Goal: Navigation & Orientation: Find specific page/section

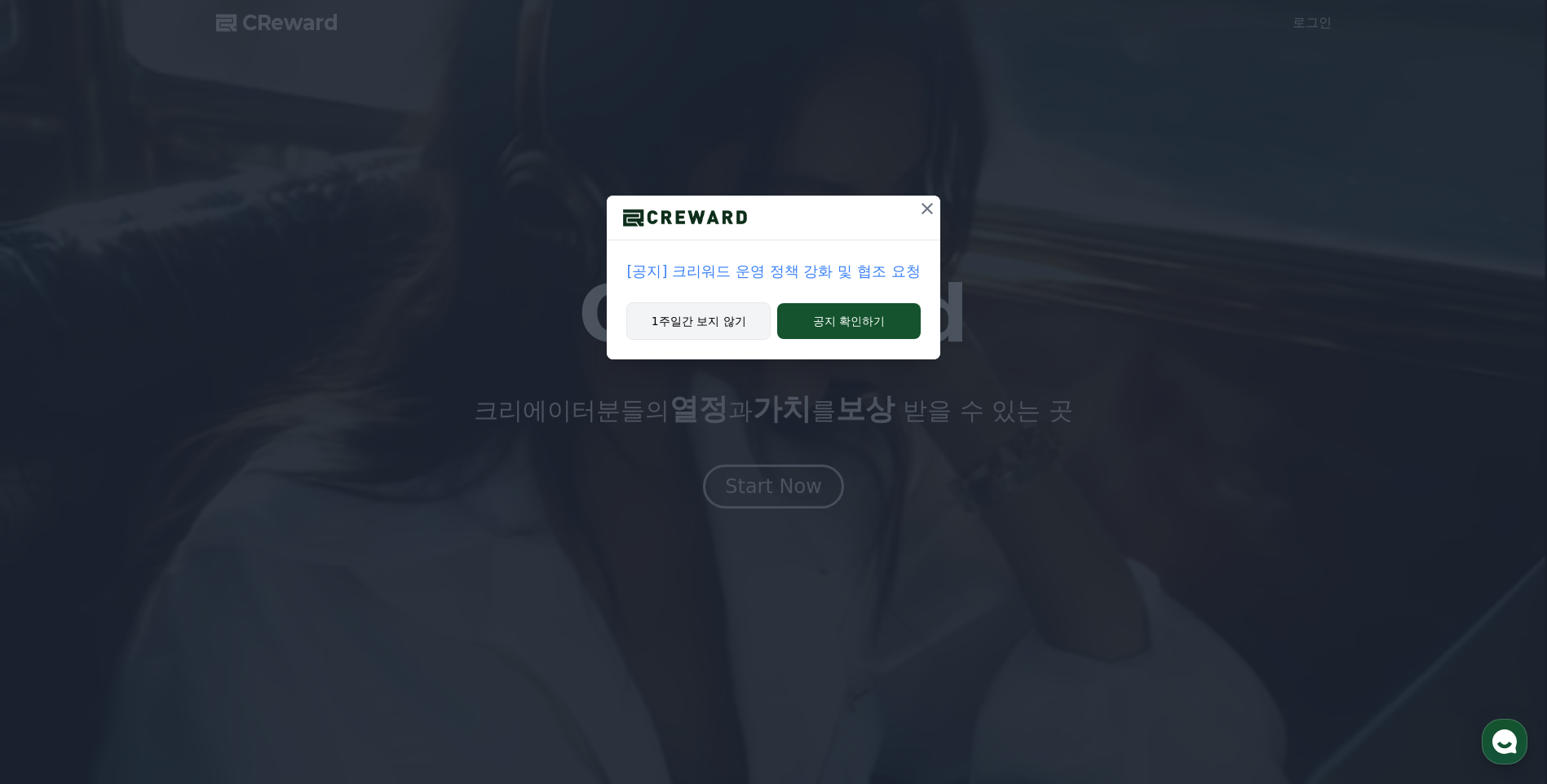
click at [730, 328] on button "1주일간 보지 않기" at bounding box center [698, 321] width 144 height 37
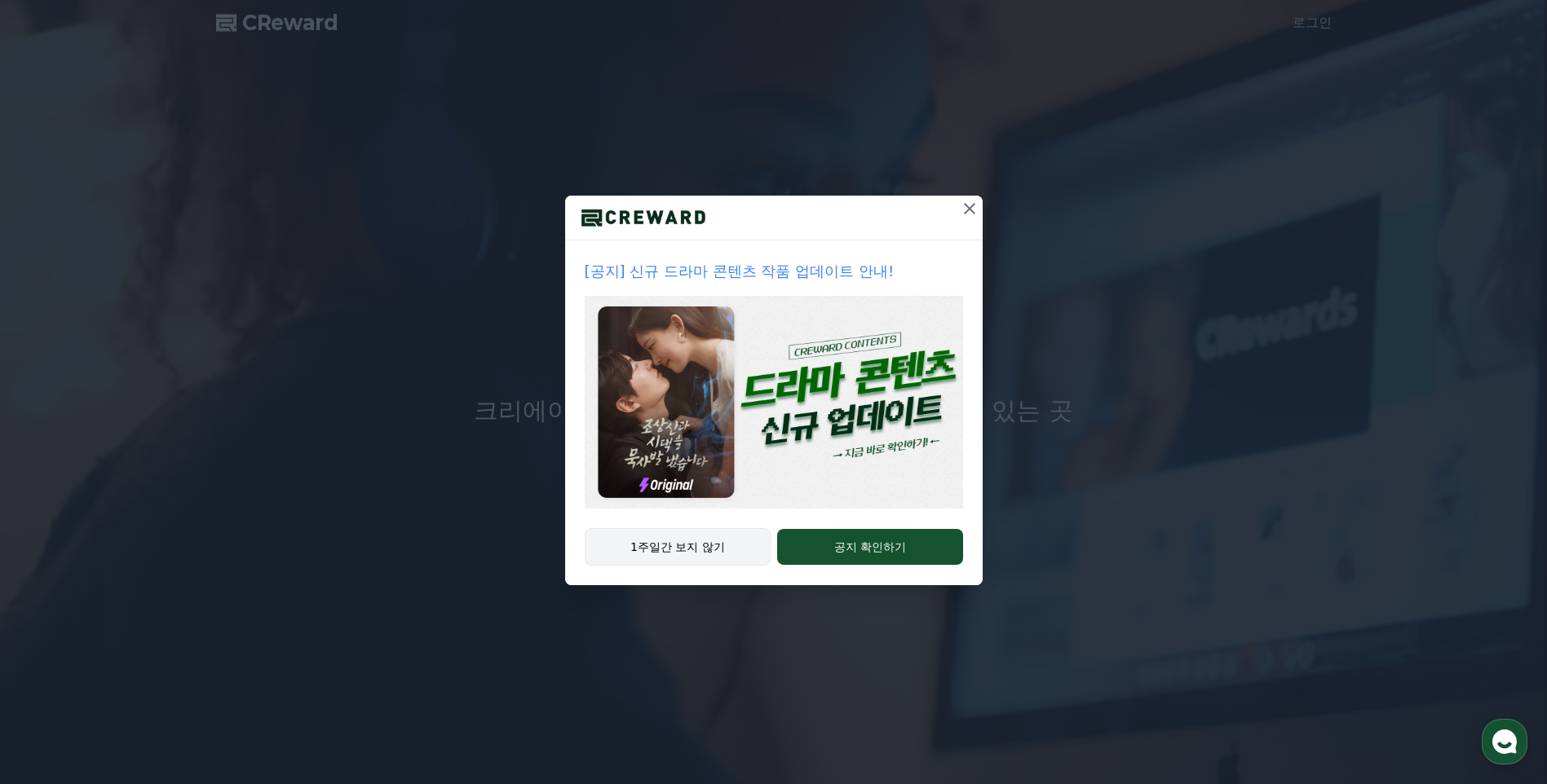
click at [692, 547] on button "1주일간 보지 않기" at bounding box center [678, 547] width 186 height 37
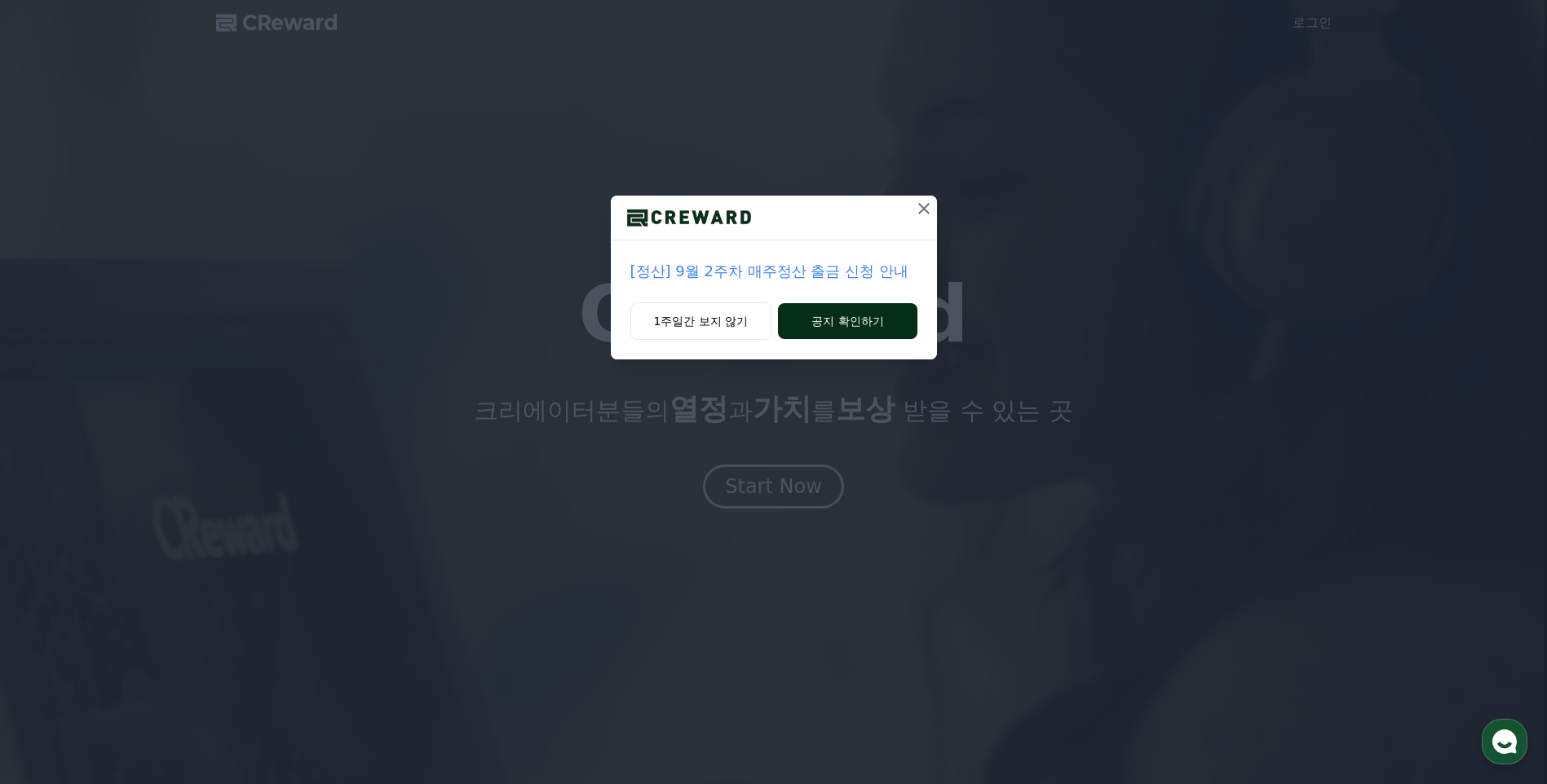
click at [835, 321] on button "공지 확인하기" at bounding box center [847, 321] width 139 height 36
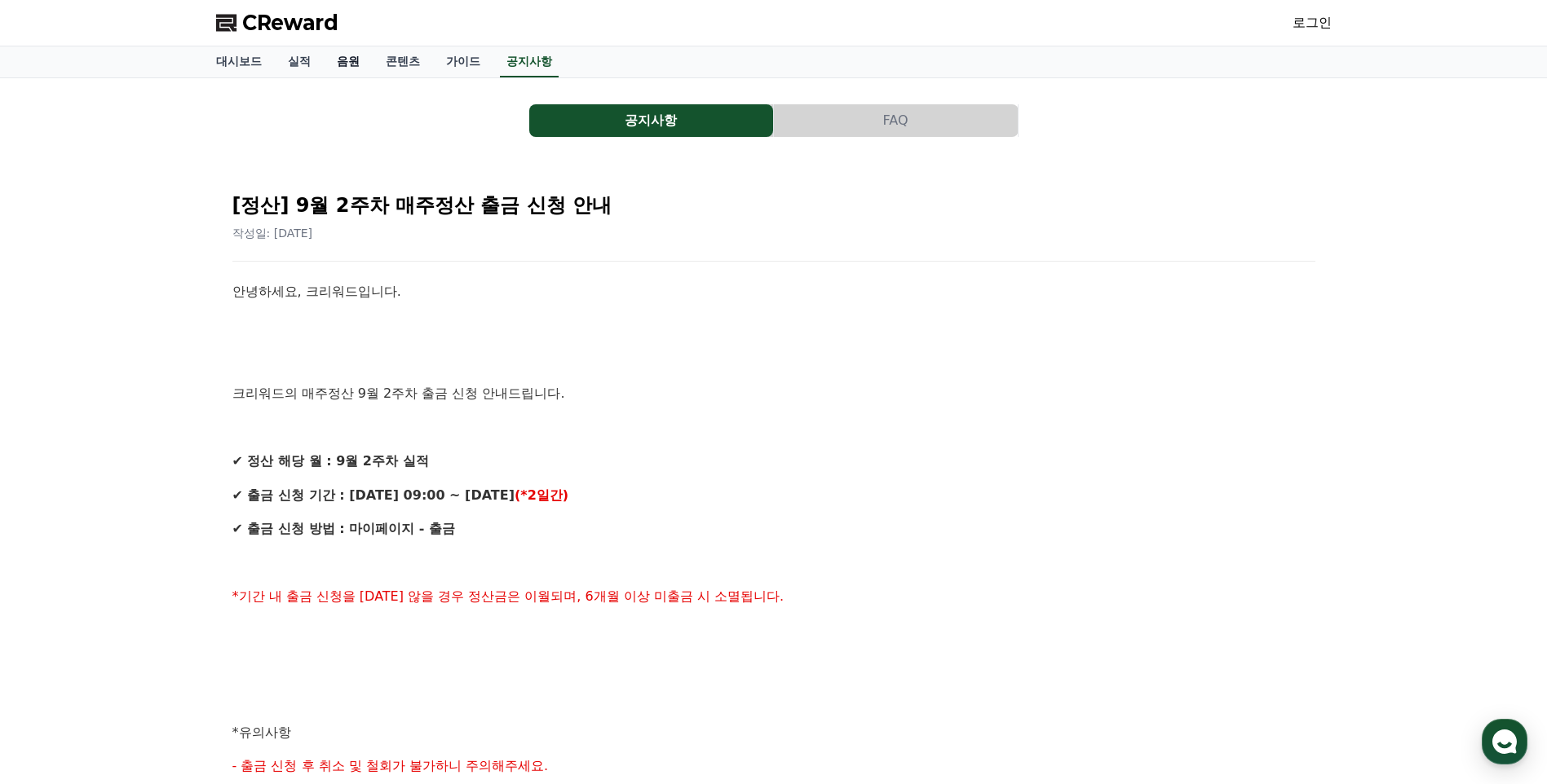
click at [346, 67] on link "음원" at bounding box center [348, 61] width 49 height 31
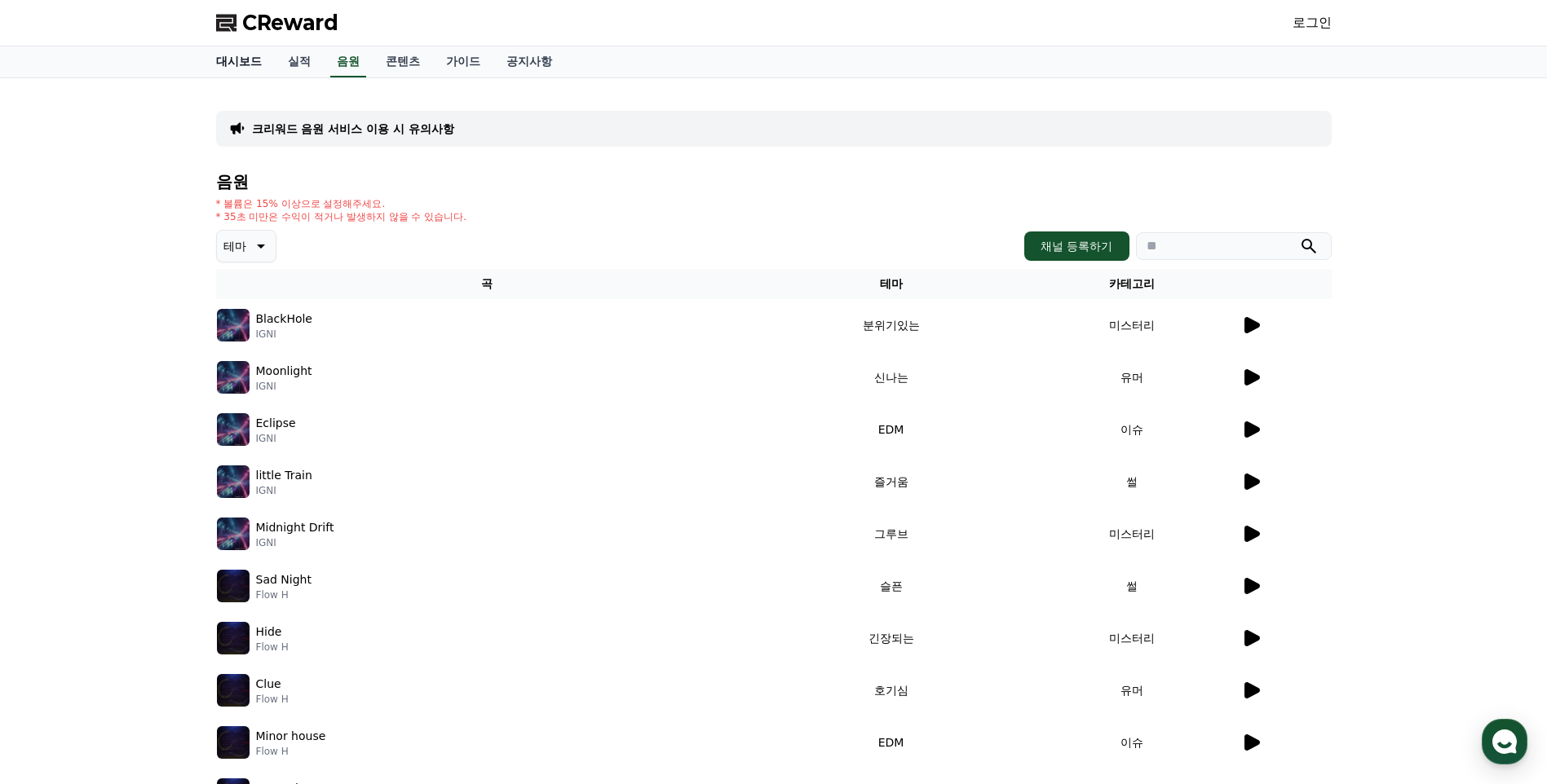
click at [252, 67] on link "대시보드" at bounding box center [238, 61] width 72 height 31
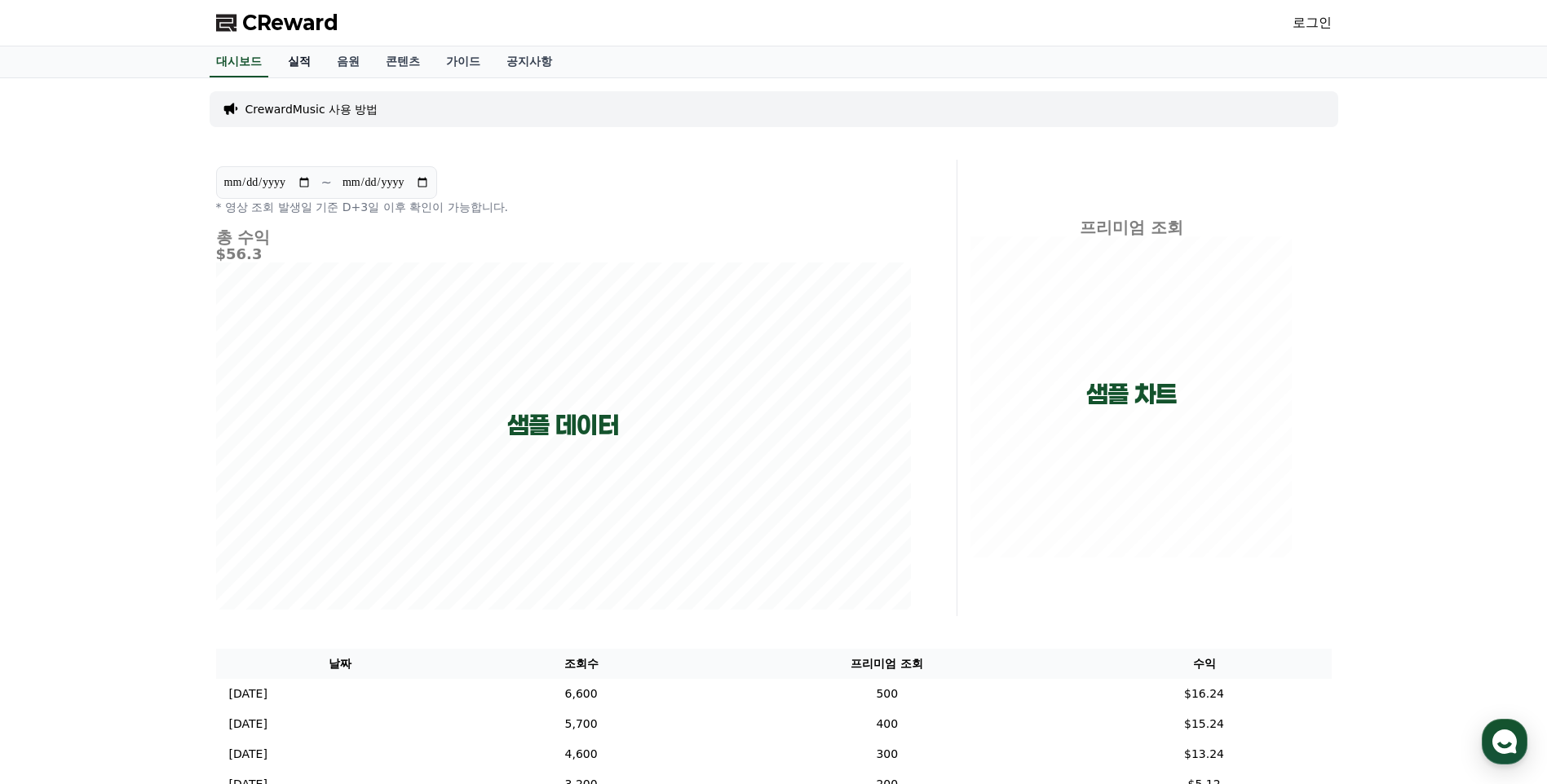
click at [318, 60] on link "실적" at bounding box center [299, 61] width 49 height 31
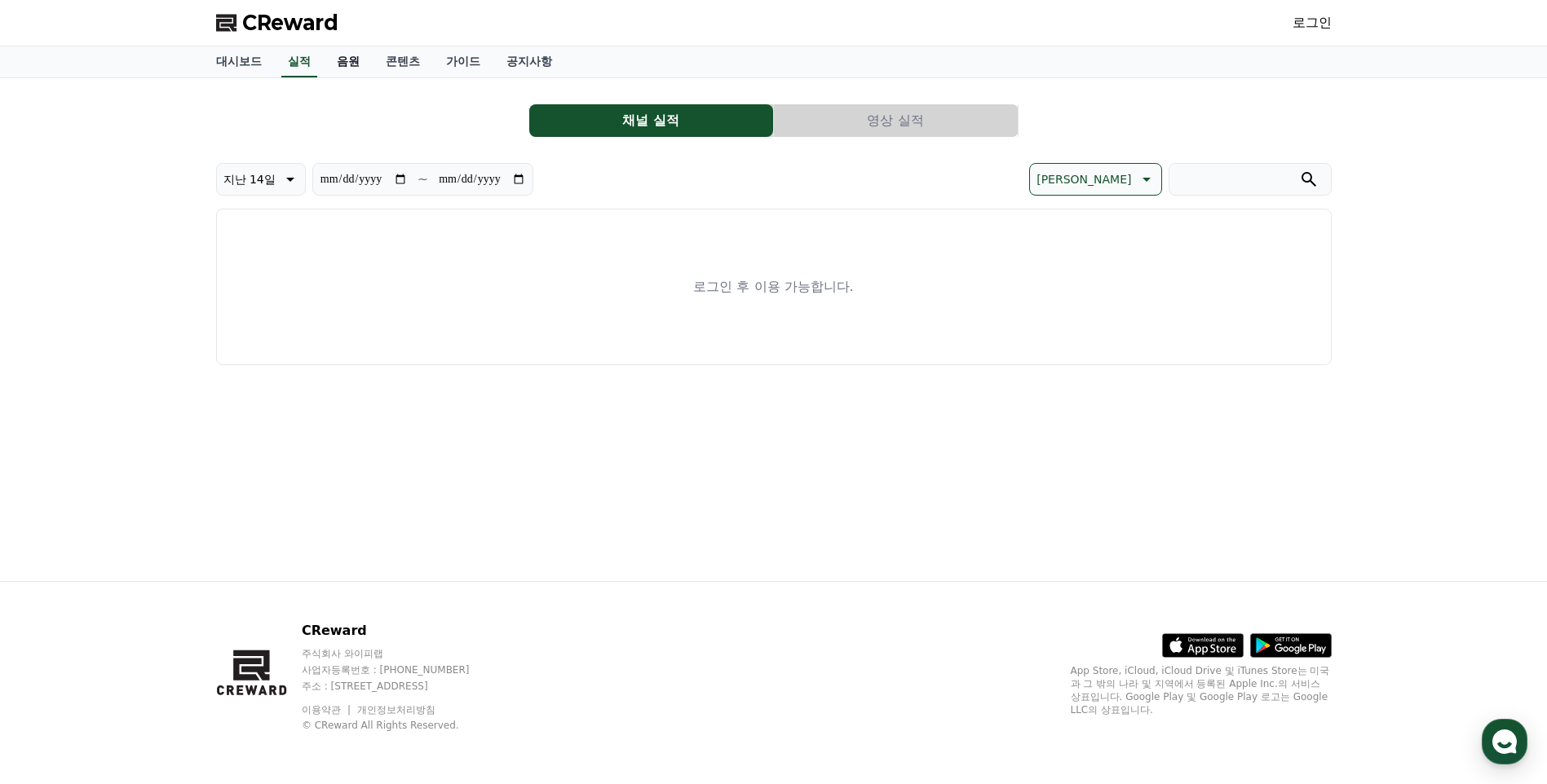
click at [358, 62] on link "음원" at bounding box center [348, 61] width 49 height 31
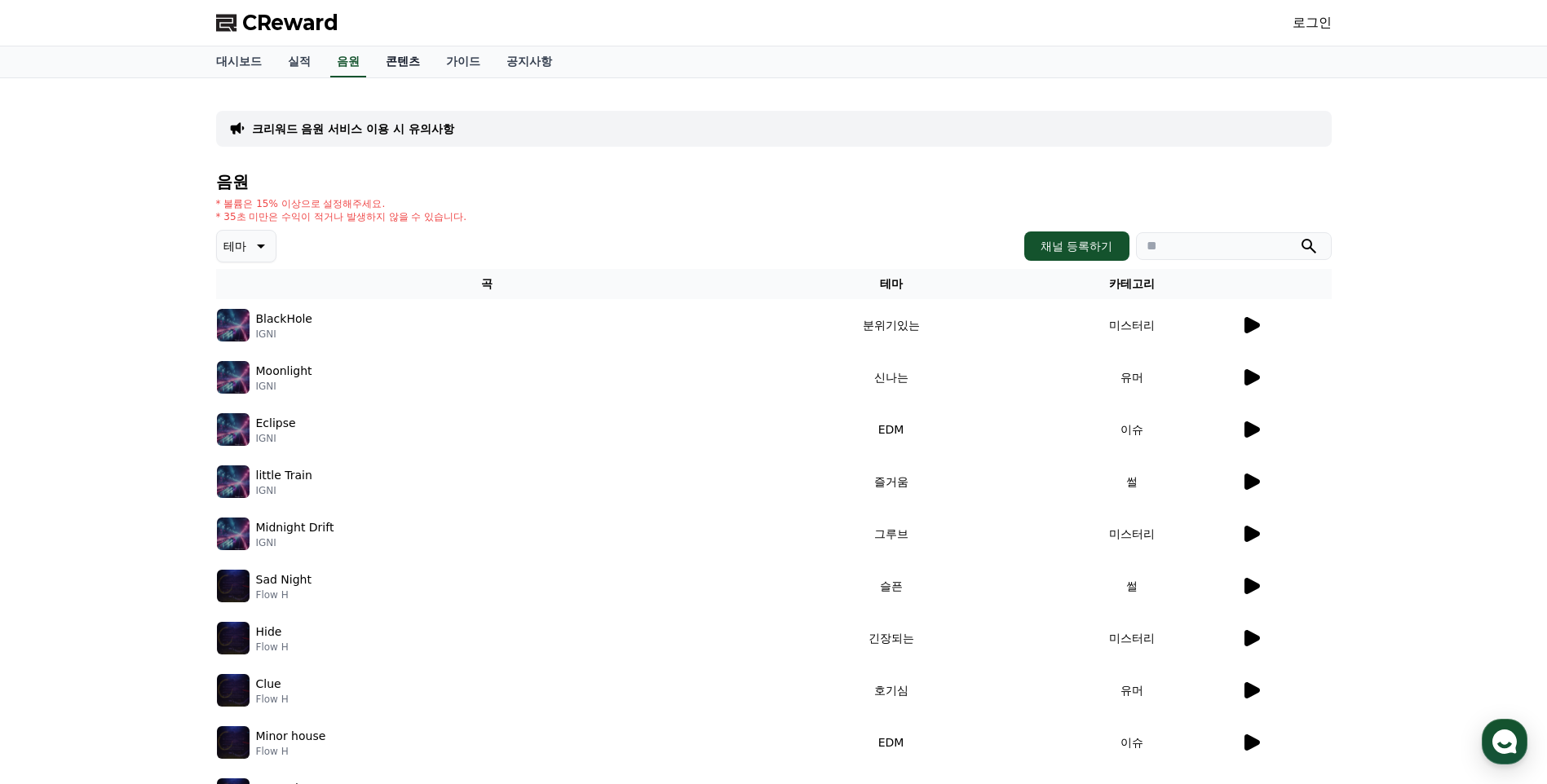
click at [409, 59] on link "콘텐츠" at bounding box center [402, 61] width 61 height 31
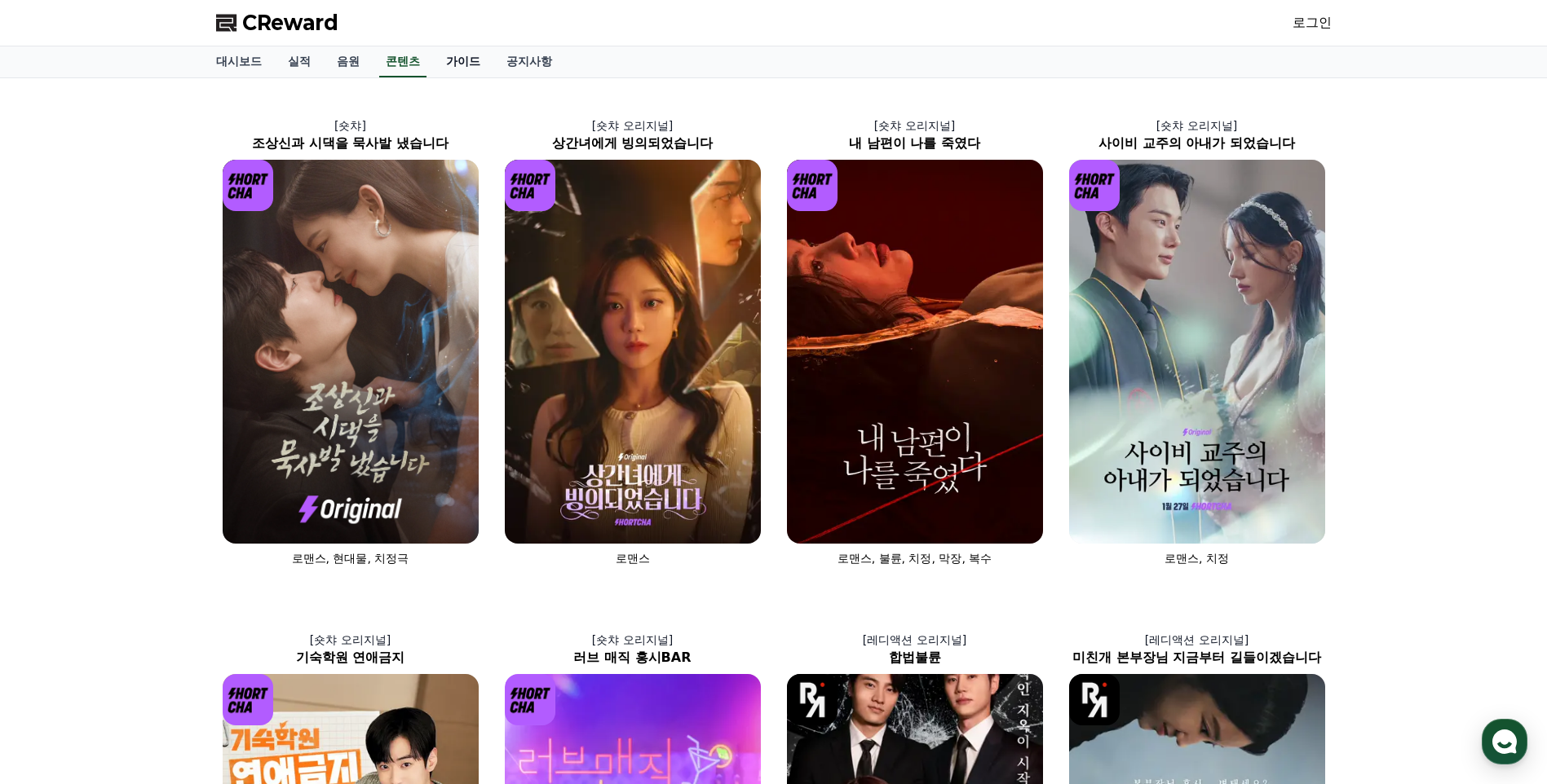
click at [475, 65] on link "가이드" at bounding box center [463, 61] width 61 height 31
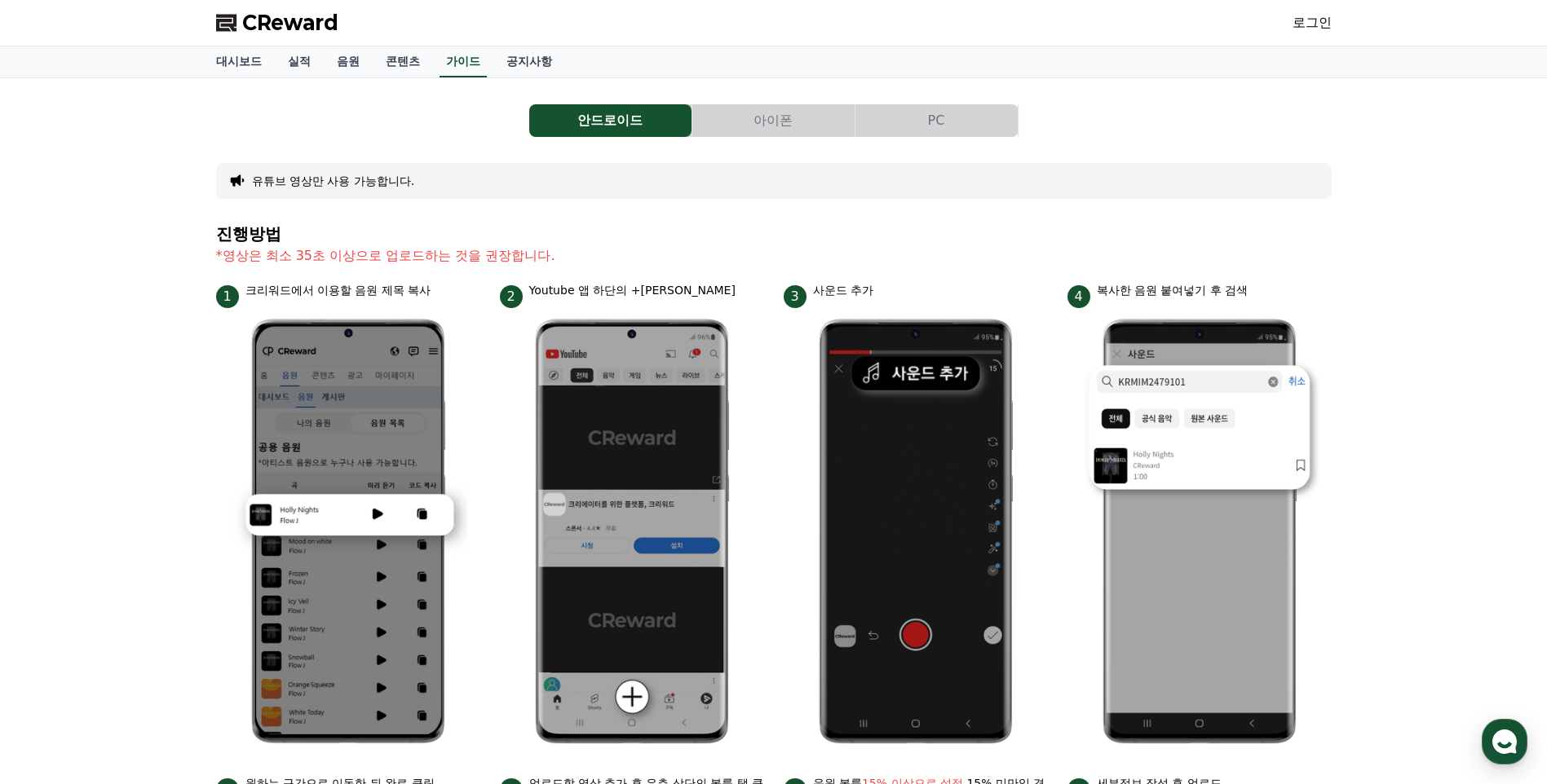
click at [769, 120] on button "아이폰" at bounding box center [773, 120] width 162 height 33
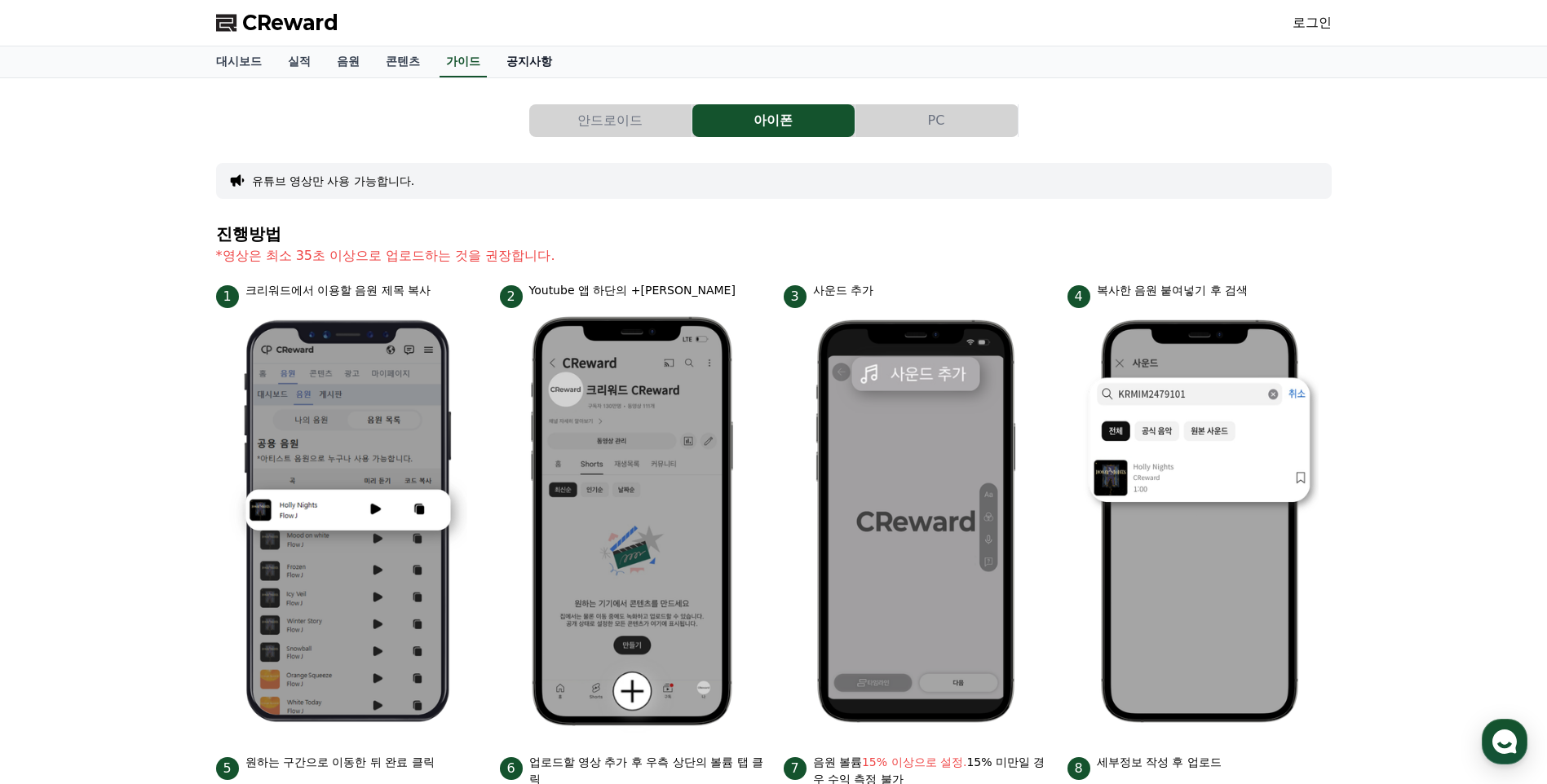
click at [531, 60] on link "공지사항" at bounding box center [529, 61] width 72 height 31
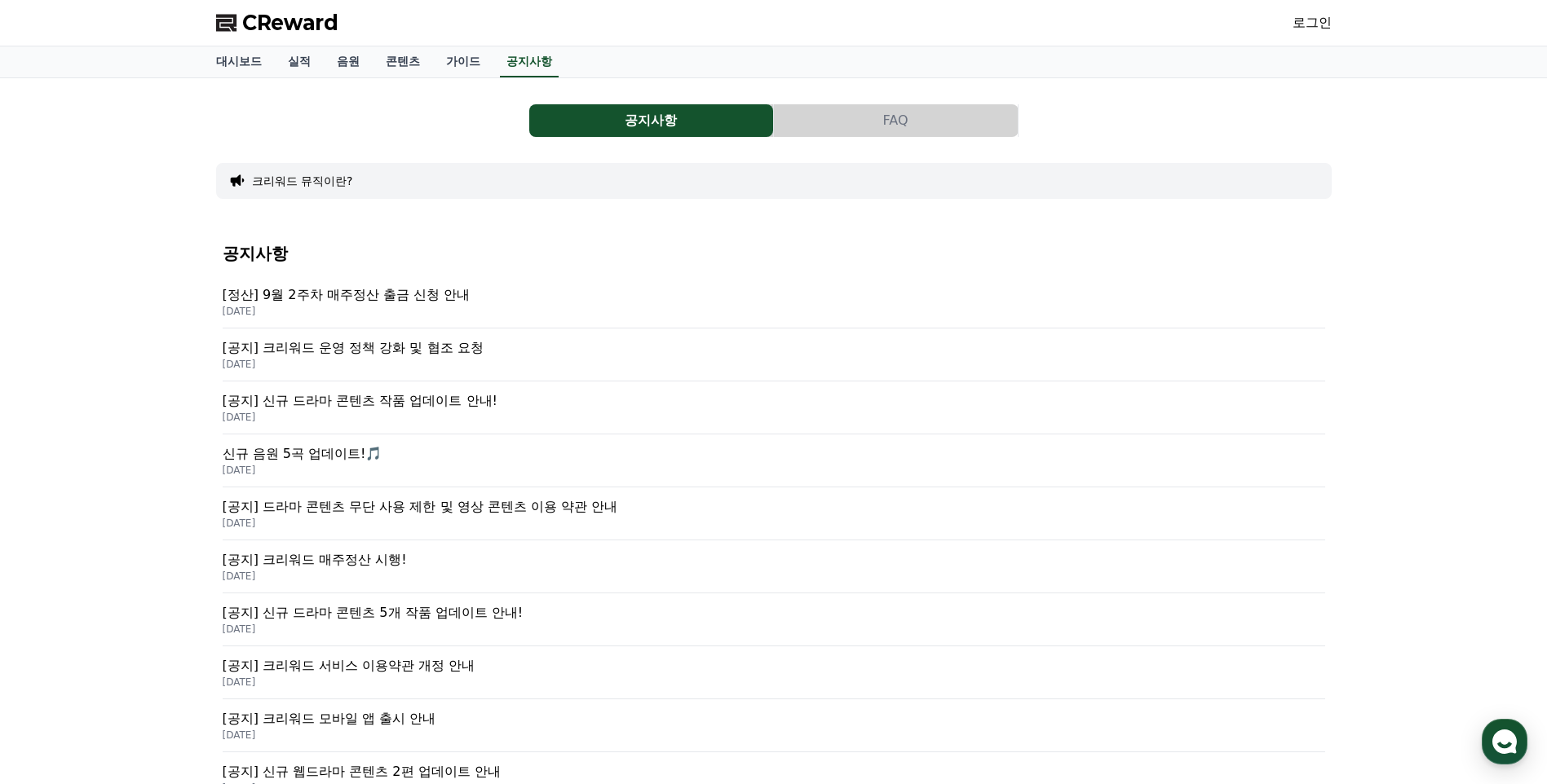
click at [420, 357] on p "[공지] 크리워드 운영 정책 강화 및 협조 요청" at bounding box center [774, 347] width 1103 height 20
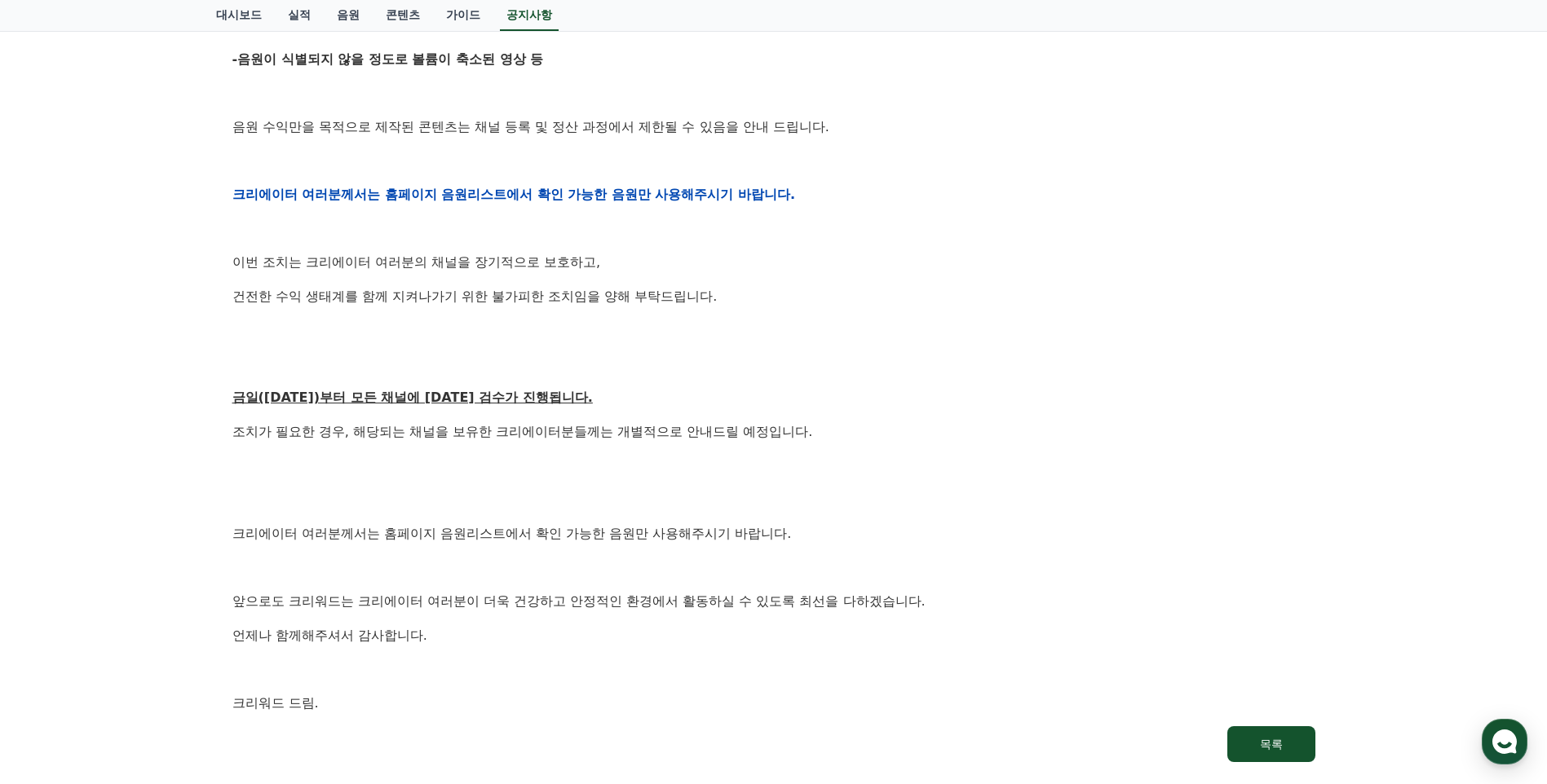
scroll to position [652, 0]
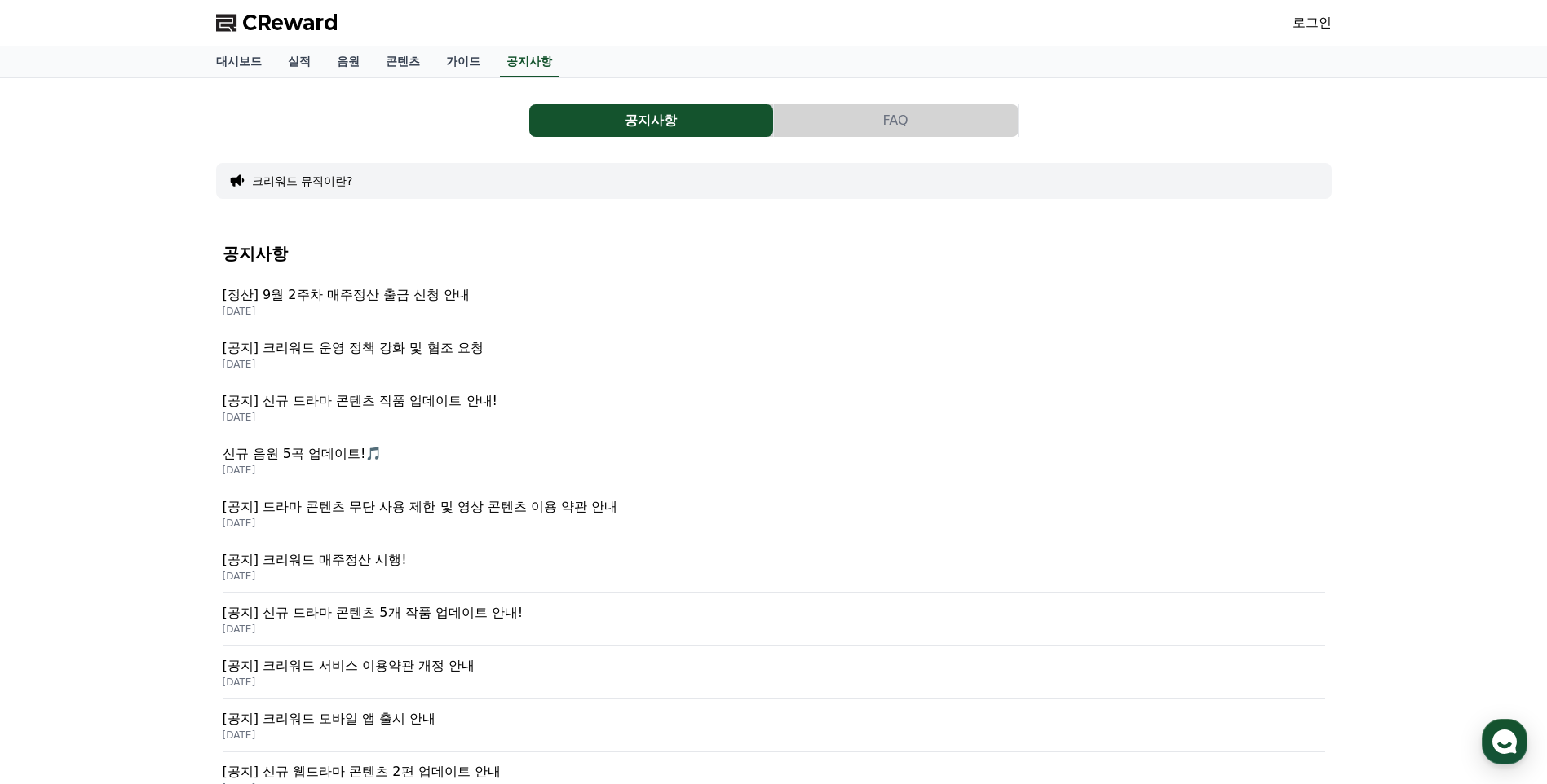
click at [332, 348] on p "[공지] 크리워드 운영 정책 강화 및 협조 요청" at bounding box center [774, 347] width 1103 height 20
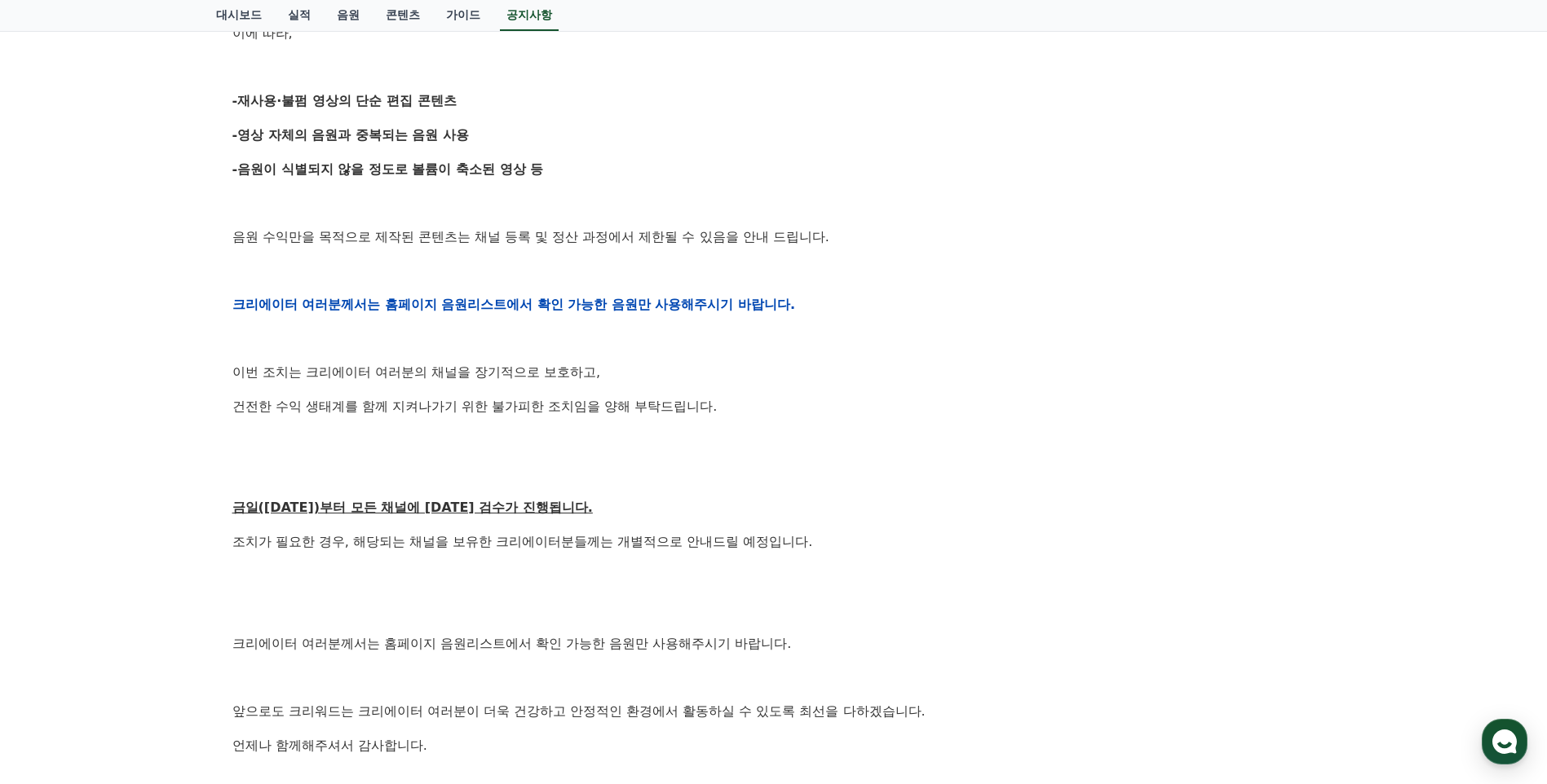
scroll to position [489, 0]
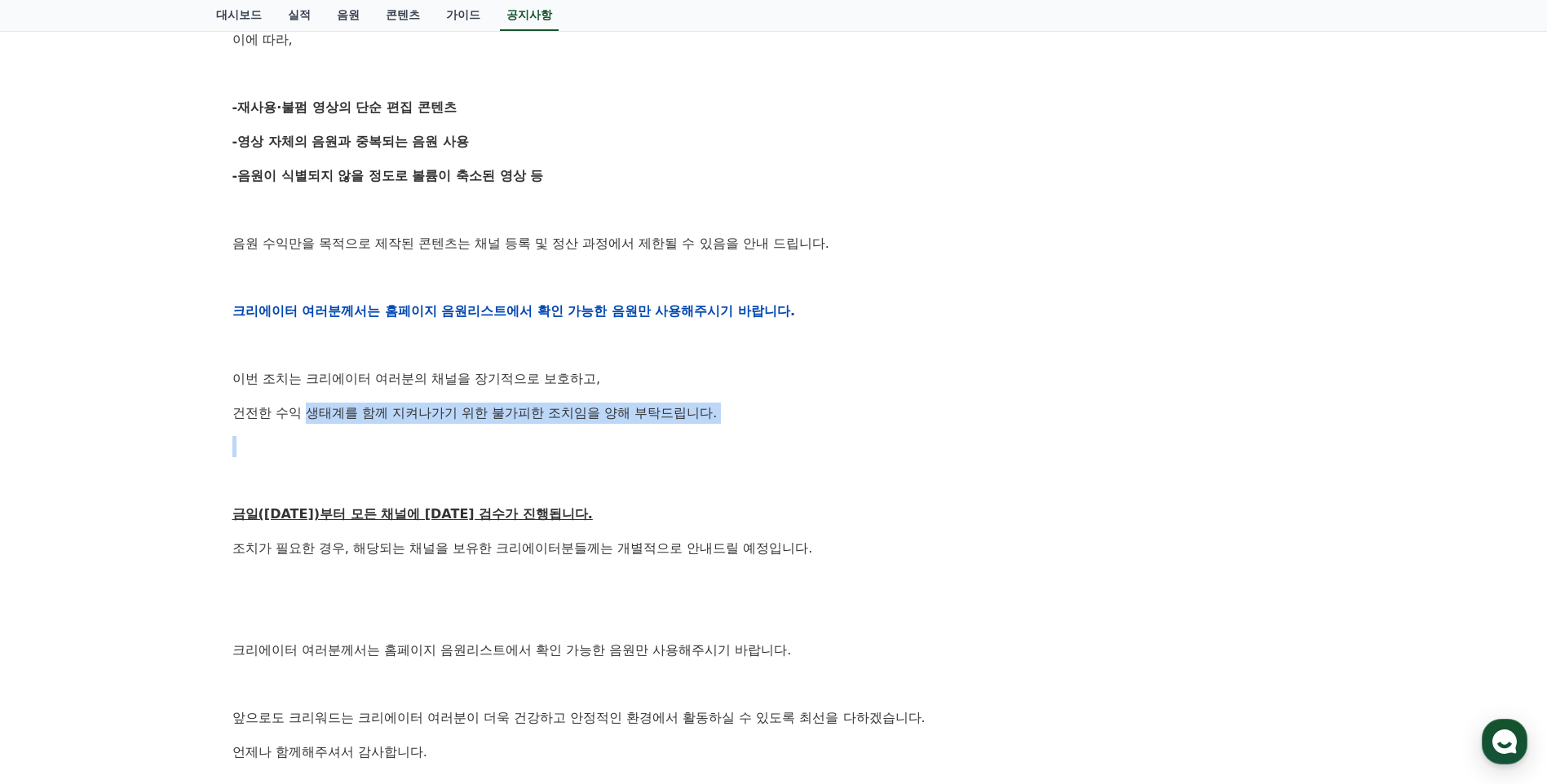
drag, startPoint x: 311, startPoint y: 412, endPoint x: 449, endPoint y: 430, distance: 139.2
click at [449, 430] on div "안녕하세요, 크리워드입니다. 항상 저희와 함께해주시는 크리에이터 여러분께 감사드립니다. 최근 변화하는 시장 환경에 따라, 크리워드 또한 플랫폼…" at bounding box center [774, 311] width 1083 height 1037
click at [749, 498] on div "안녕하세요, 크리워드입니다. 항상 저희와 함께해주시는 크리에이터 여러분께 감사드립니다. 최근 변화하는 시장 환경에 따라, 크리워드 또한 플랫폼…" at bounding box center [774, 311] width 1083 height 1037
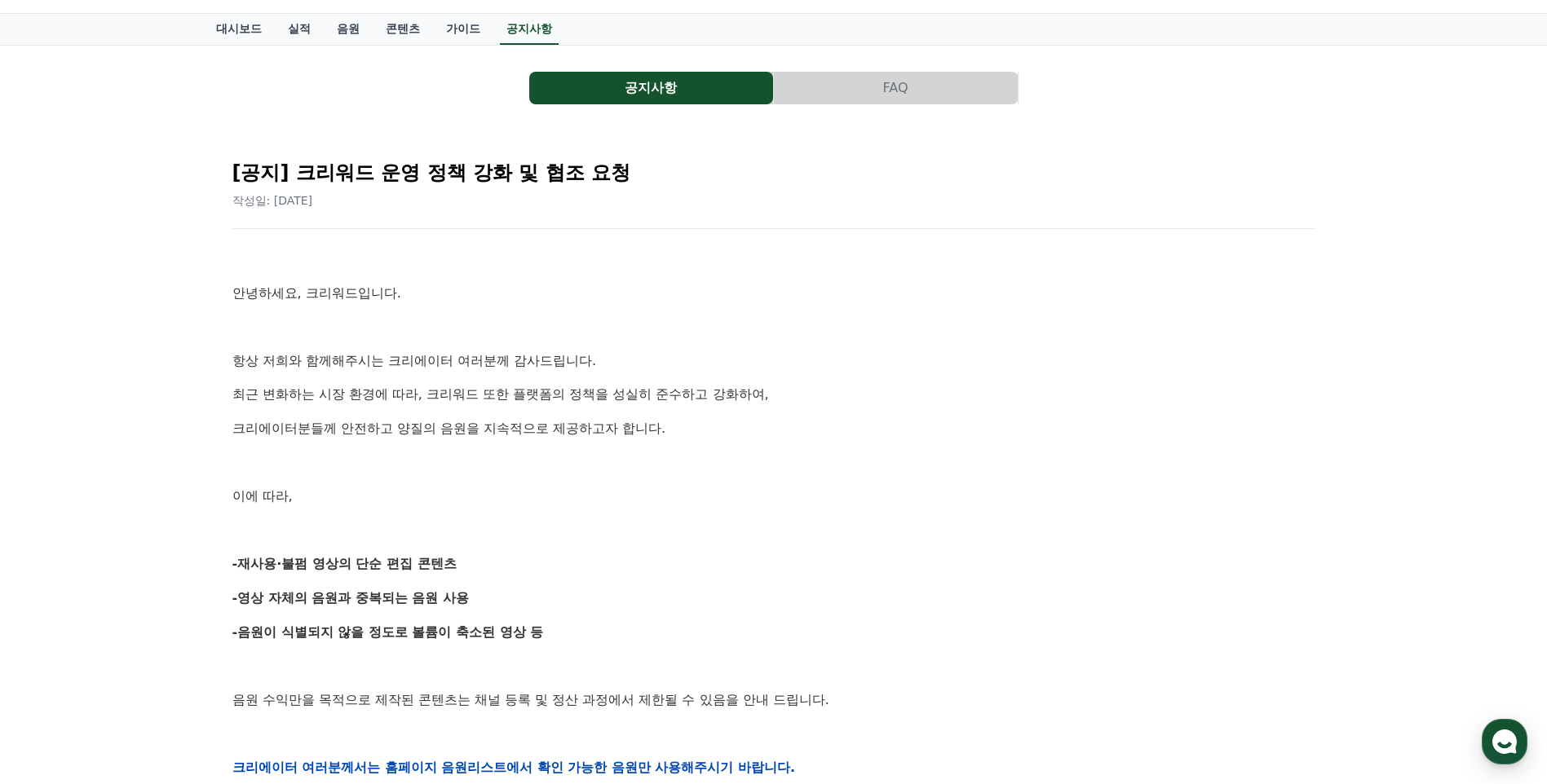
scroll to position [0, 0]
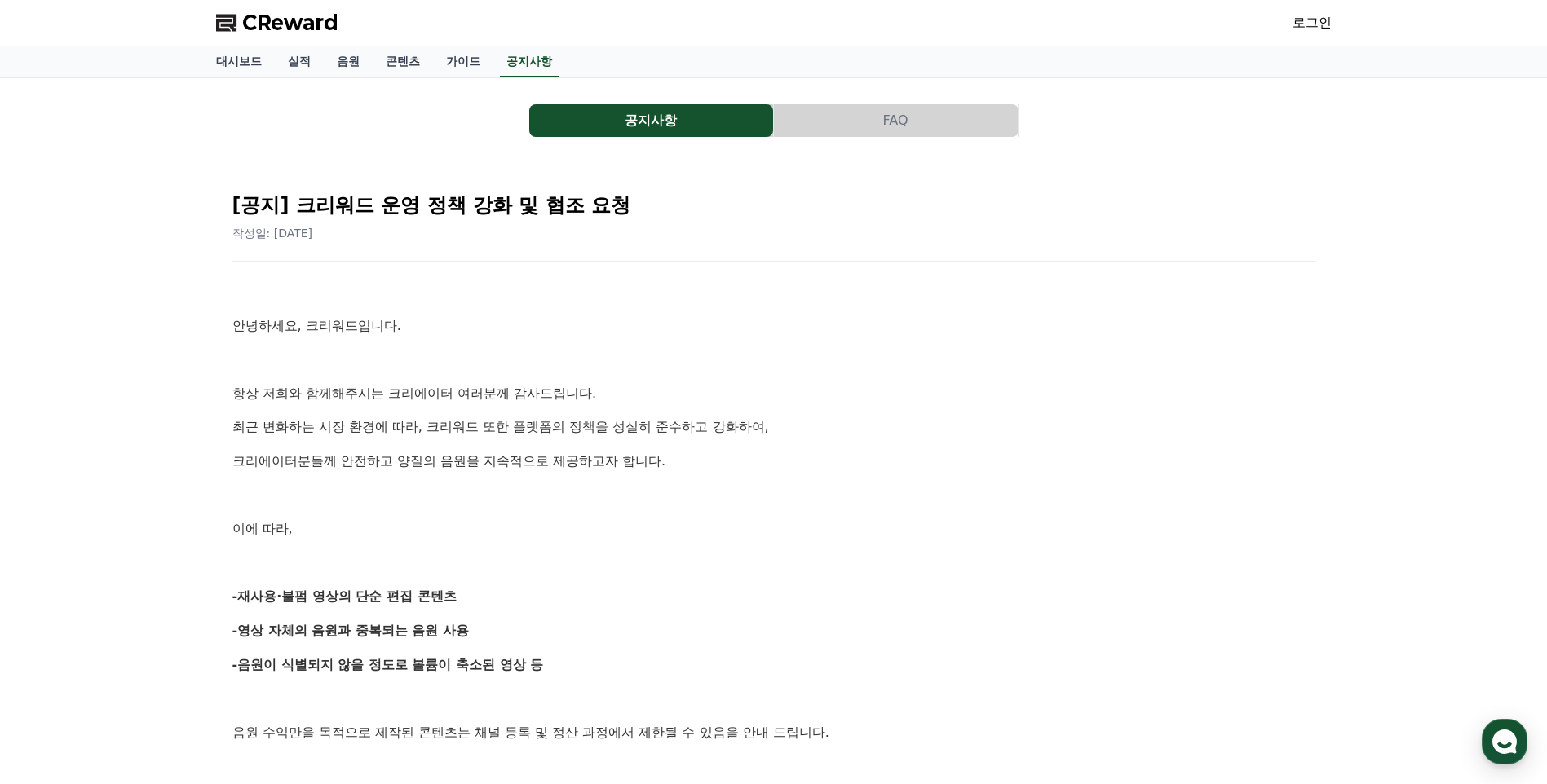
click at [224, 17] on polygon at bounding box center [226, 23] width 20 height 17
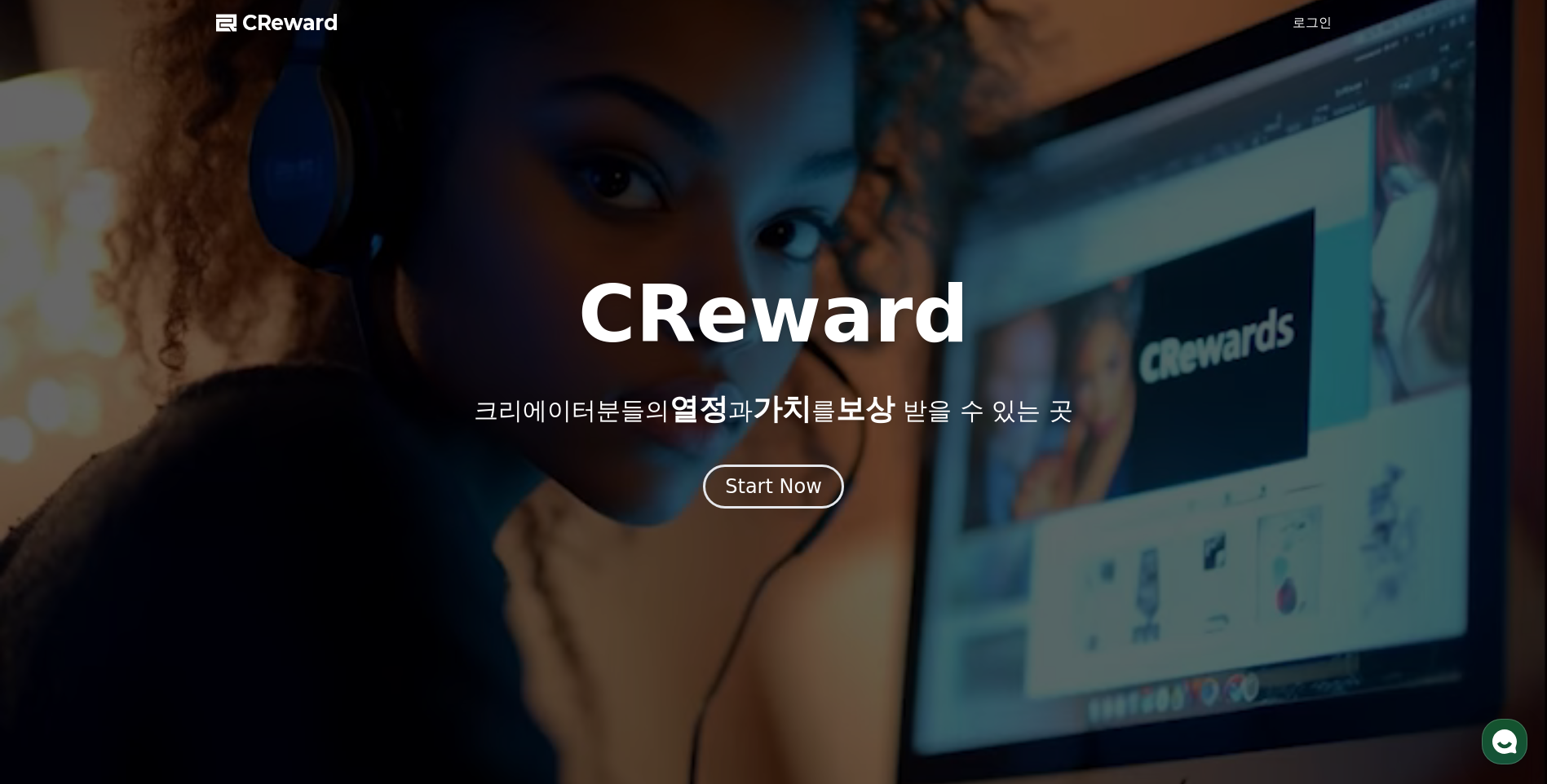
click at [304, 29] on span "CReward" at bounding box center [290, 23] width 96 height 26
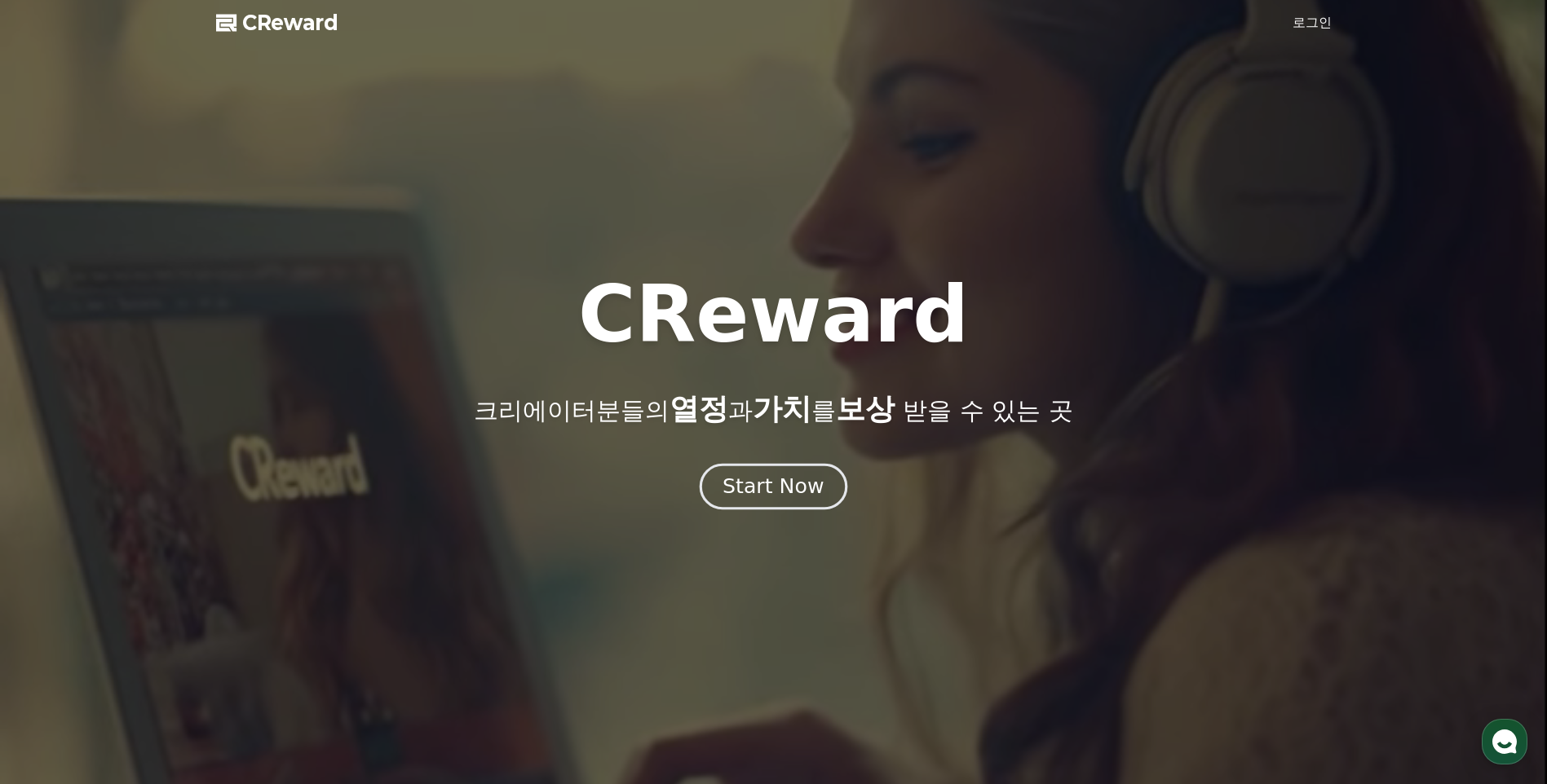
click at [724, 488] on button "Start Now" at bounding box center [773, 487] width 147 height 47
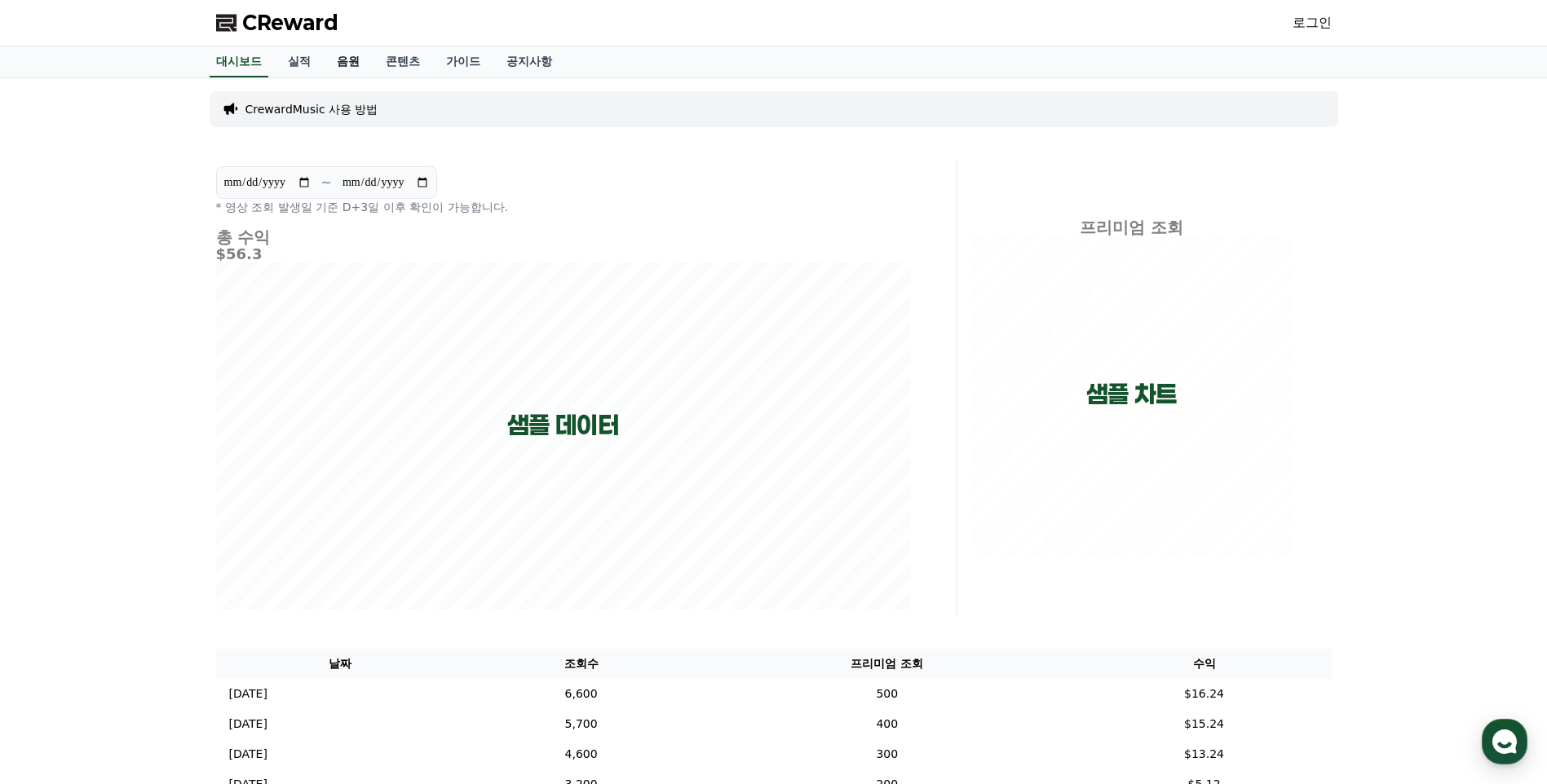
click at [343, 53] on link "음원" at bounding box center [348, 61] width 49 height 31
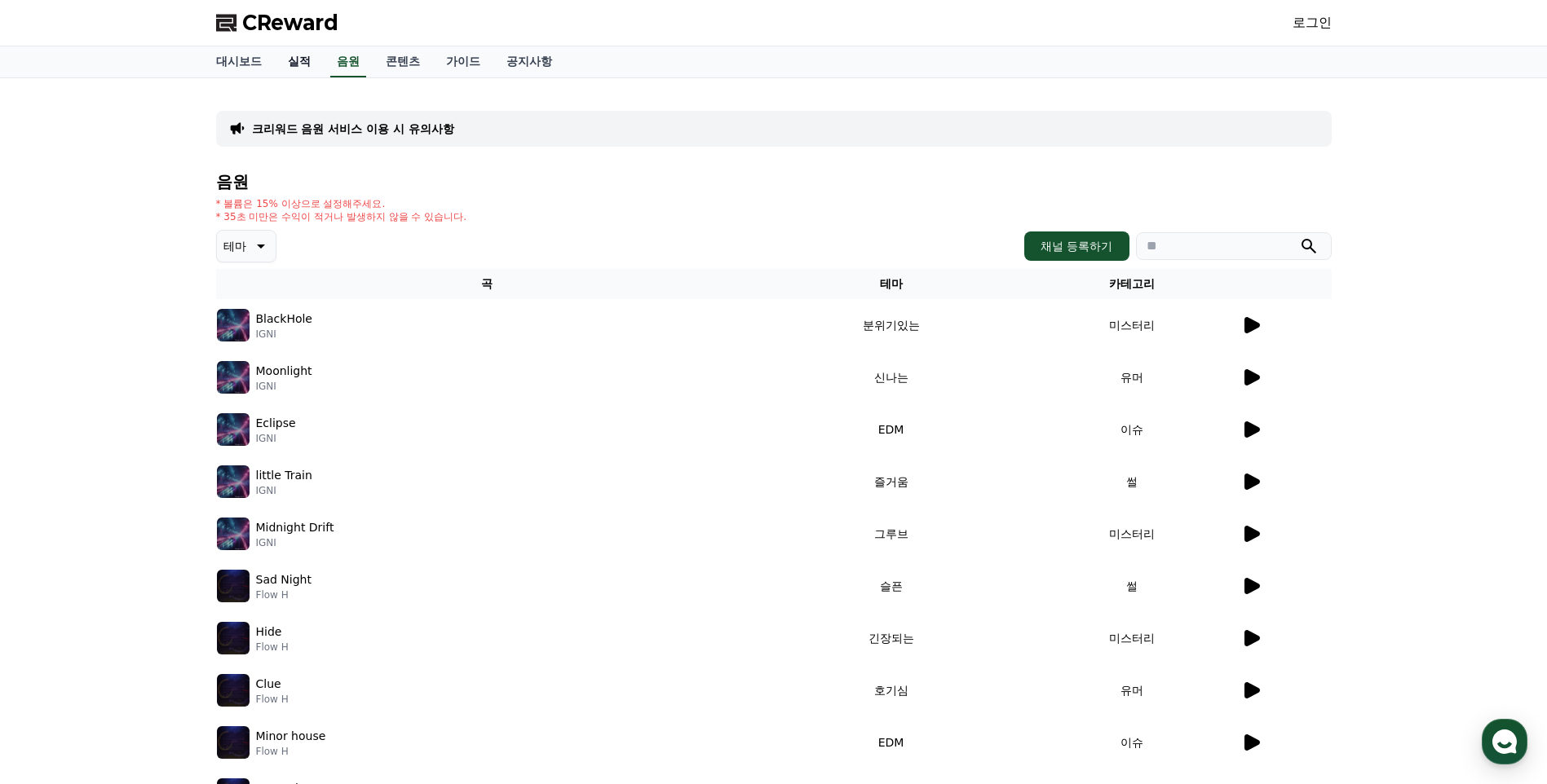
click at [302, 55] on link "실적" at bounding box center [299, 61] width 49 height 31
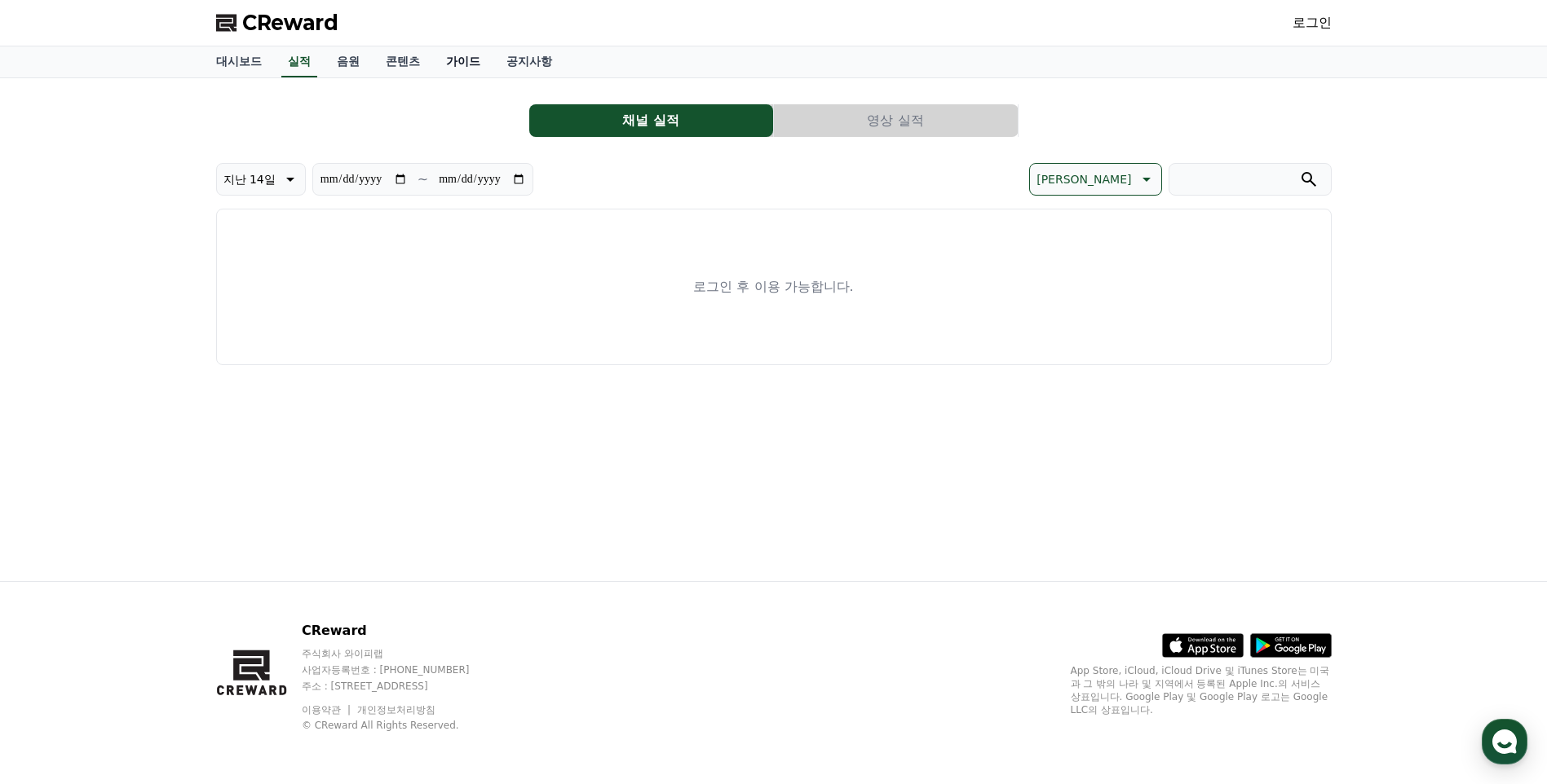
click at [438, 55] on link "가이드" at bounding box center [463, 61] width 61 height 31
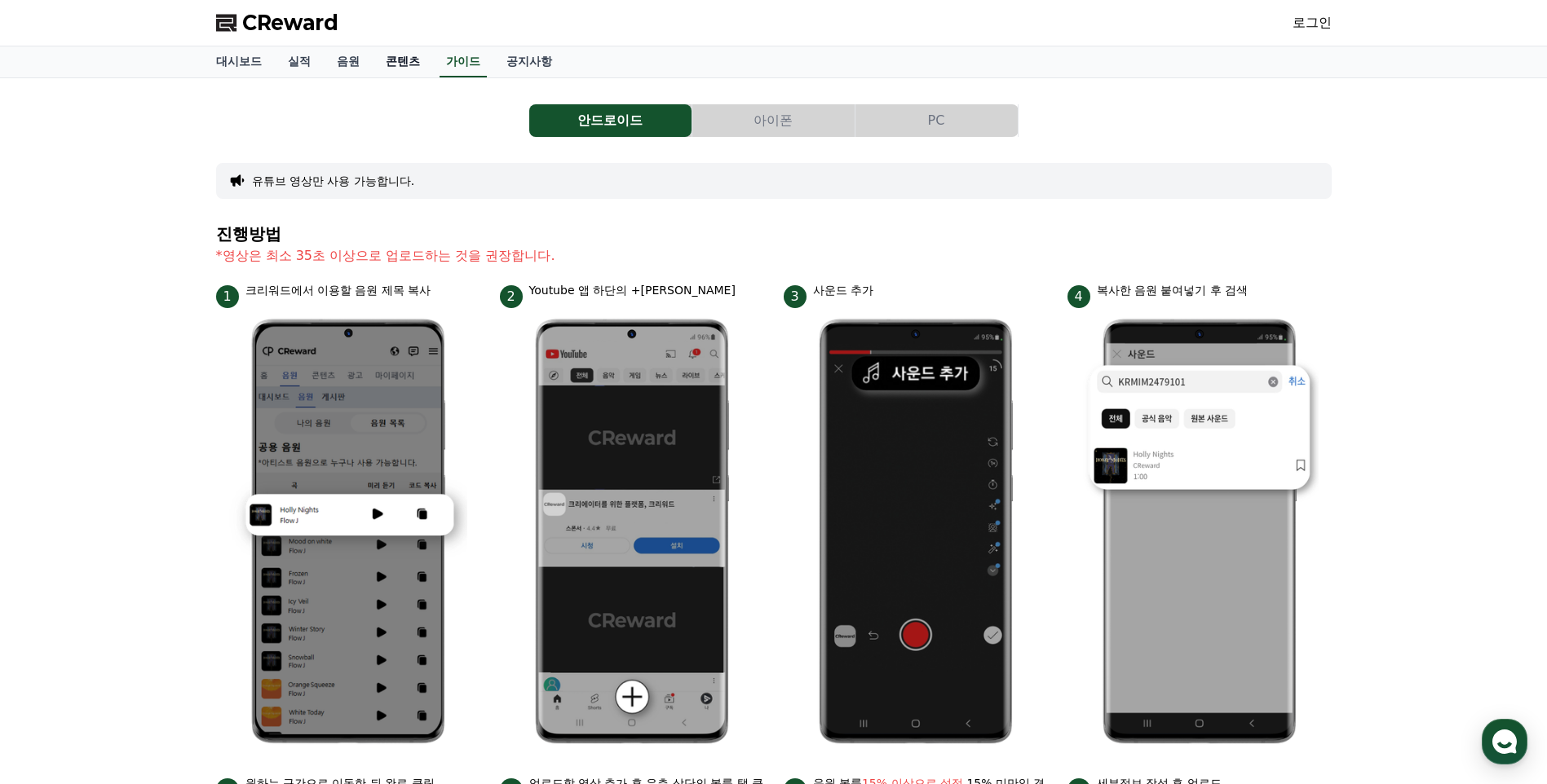
click at [373, 64] on link "콘텐츠" at bounding box center [402, 61] width 61 height 31
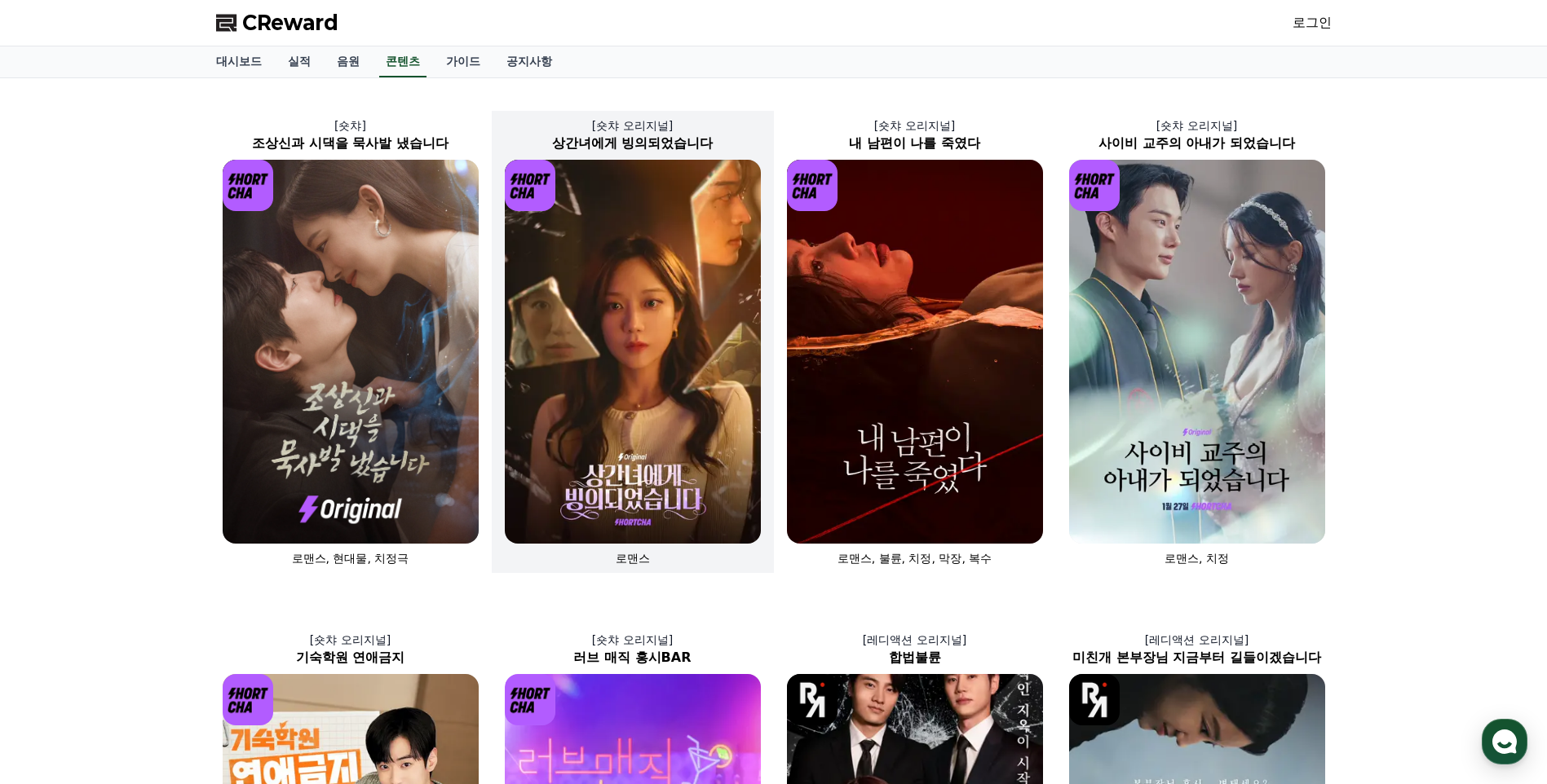
click at [541, 241] on img at bounding box center [632, 352] width 256 height 384
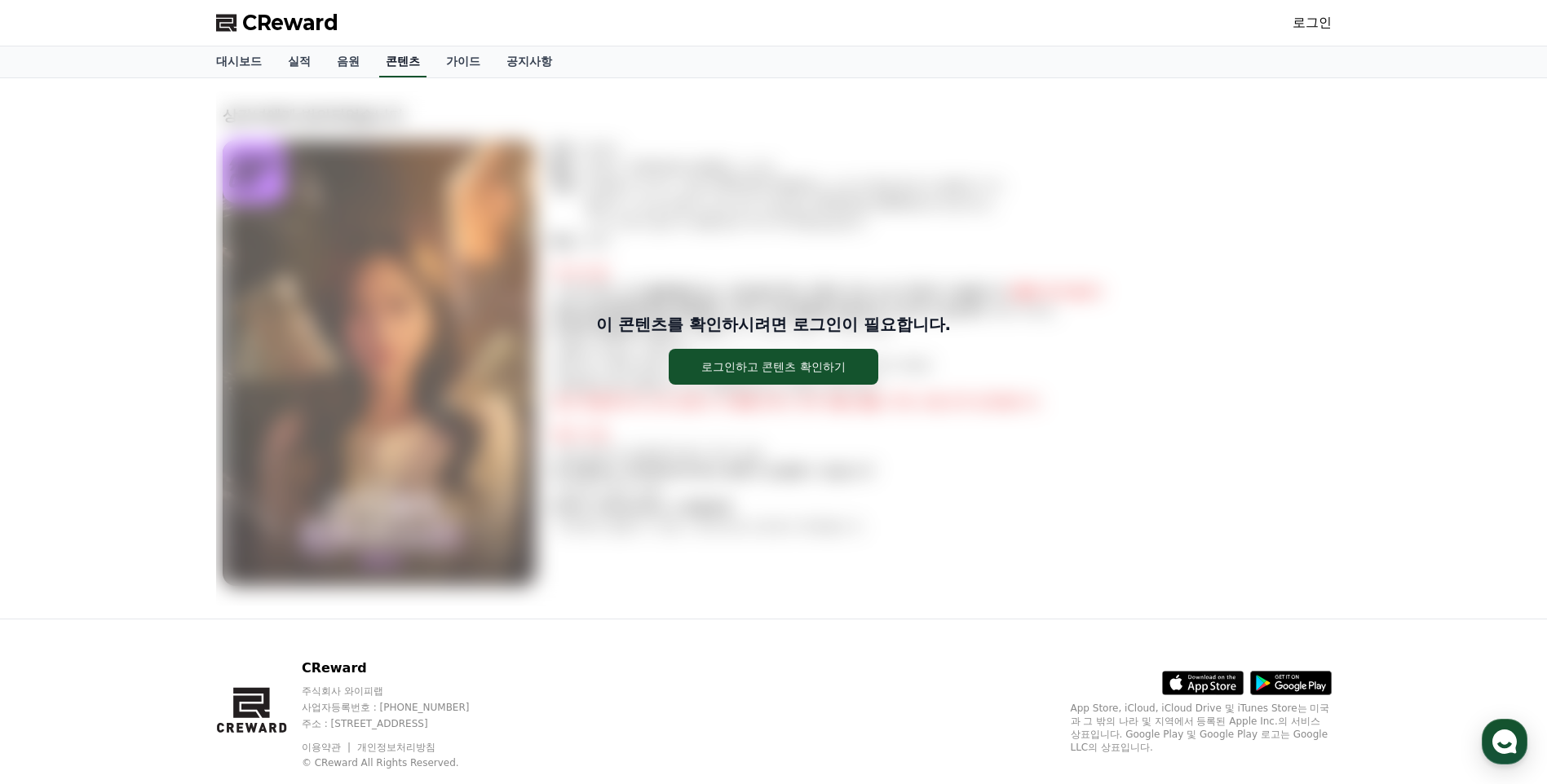
click at [418, 68] on link "콘텐츠" at bounding box center [402, 61] width 47 height 31
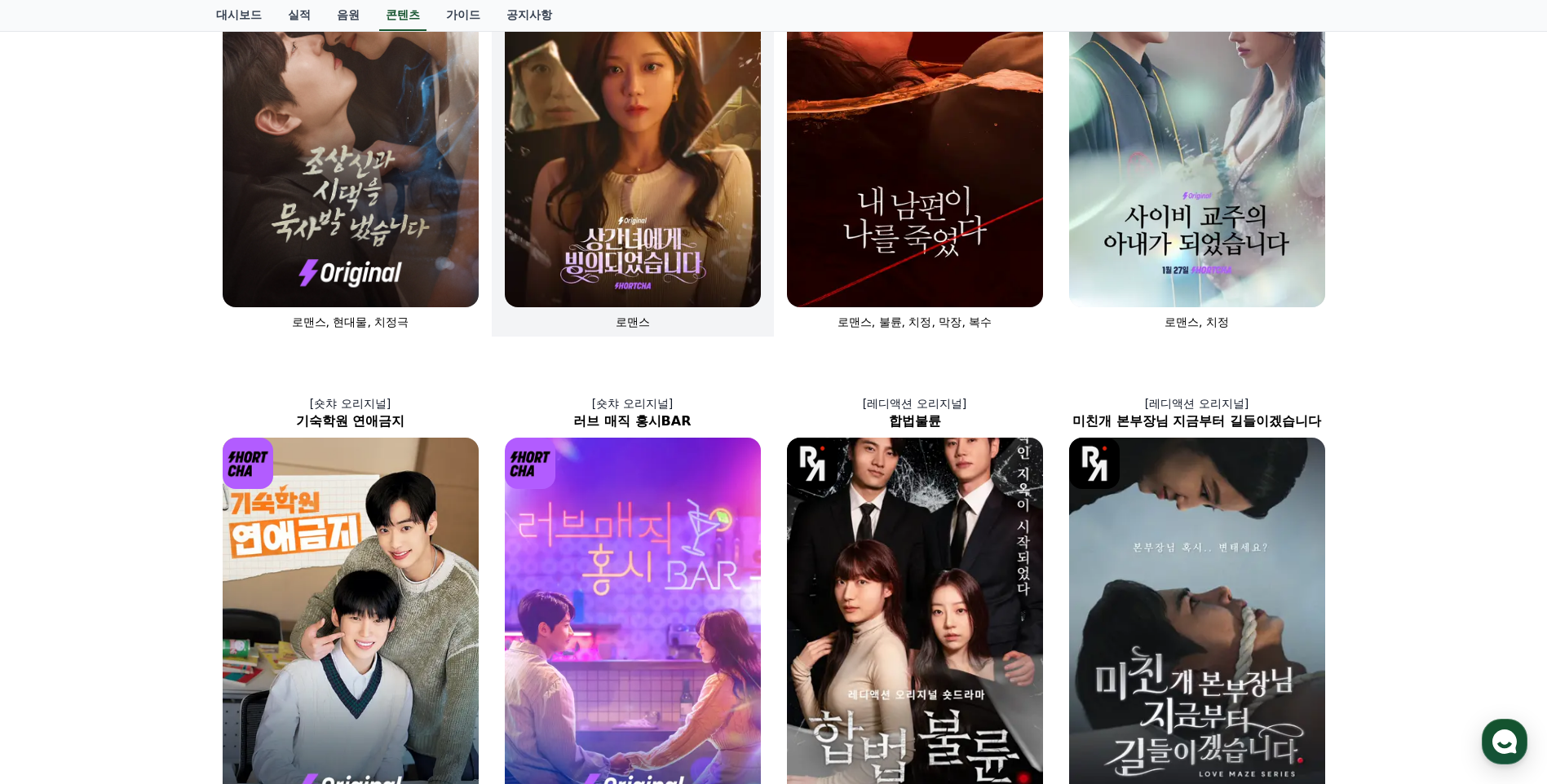
scroll to position [137, 0]
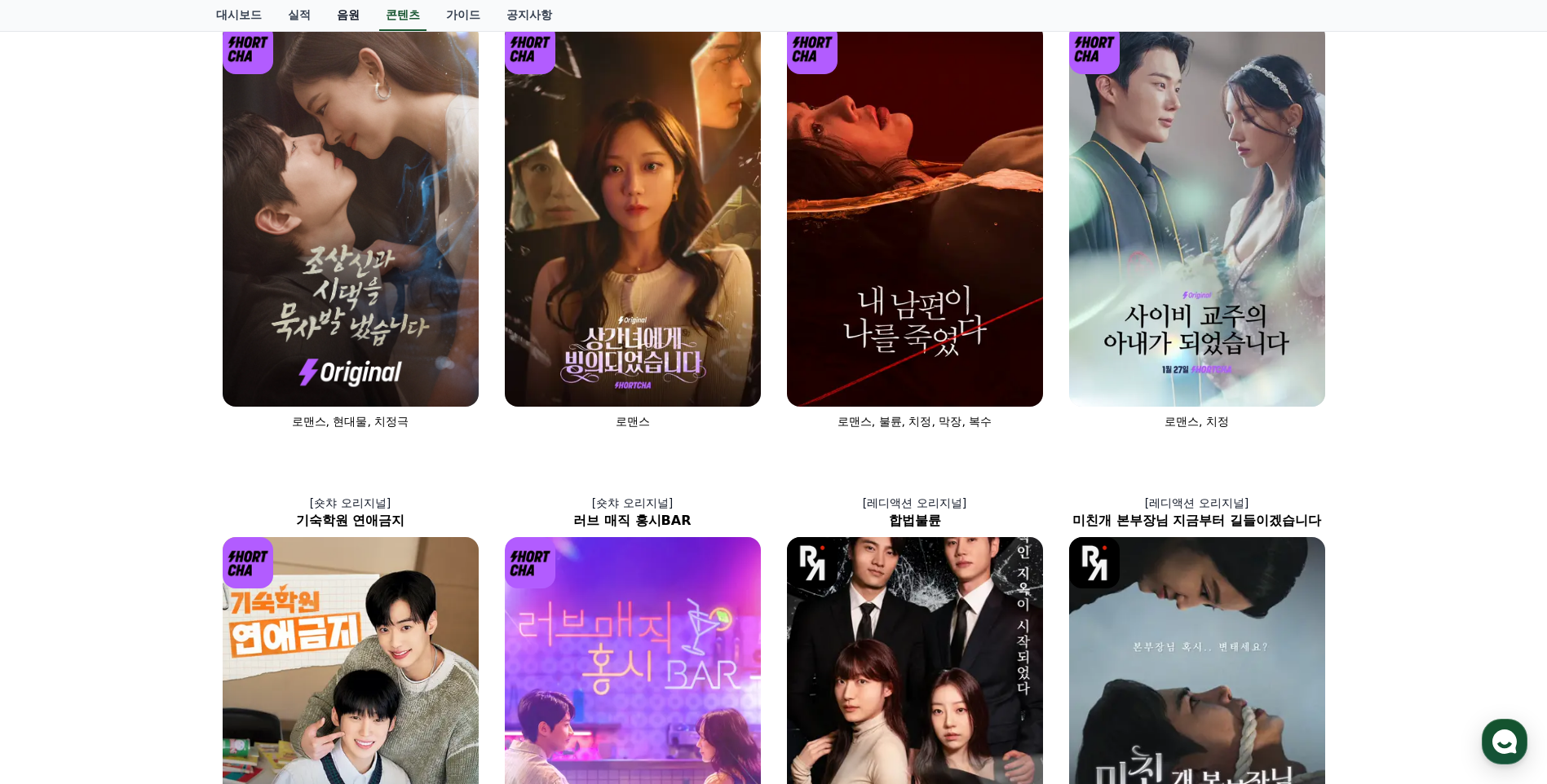
click at [351, 13] on link "음원" at bounding box center [348, 15] width 49 height 31
